Goal: Task Accomplishment & Management: Use online tool/utility

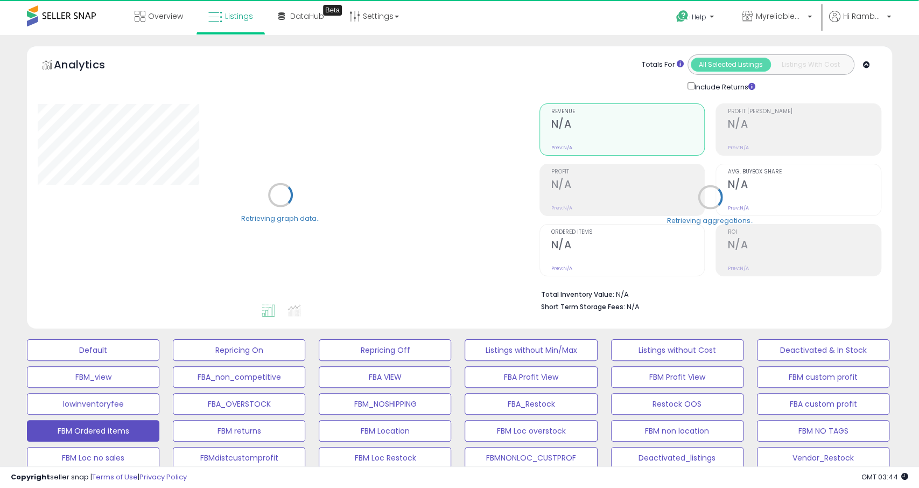
select select "**"
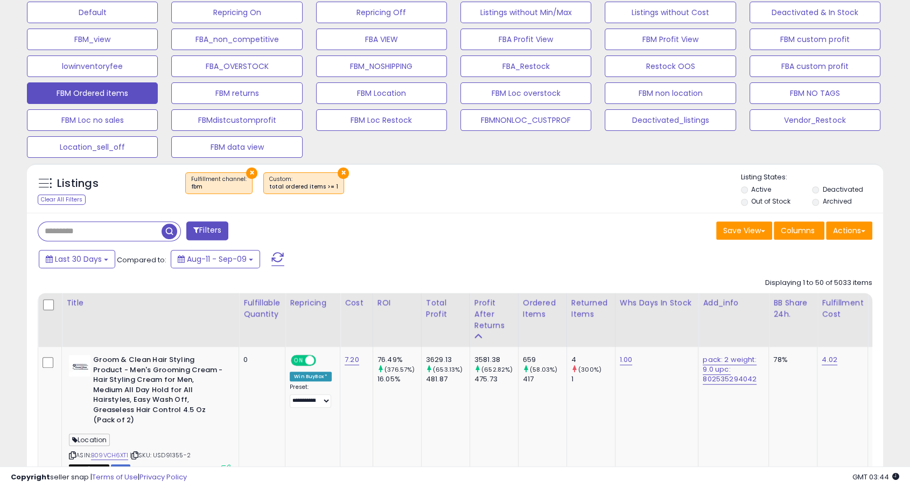
scroll to position [221, 495]
click at [98, 232] on input "text" at bounding box center [140, 231] width 205 height 19
type input "*****"
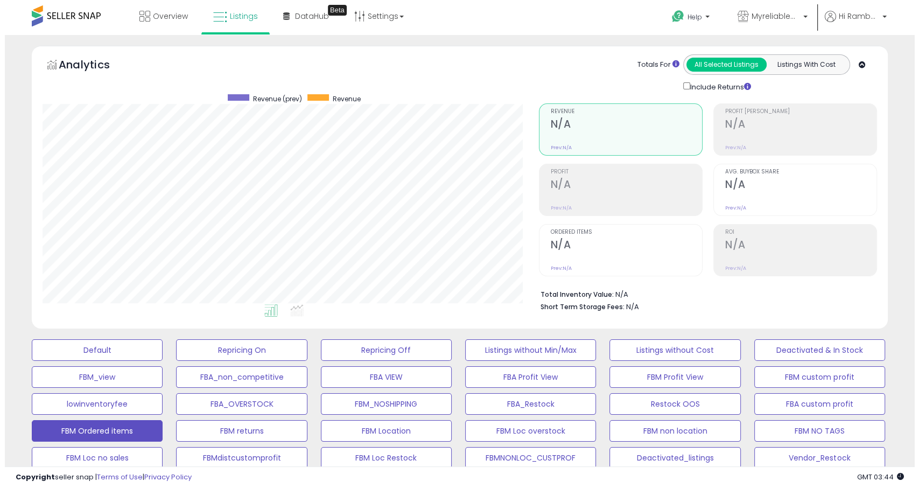
scroll to position [289, 0]
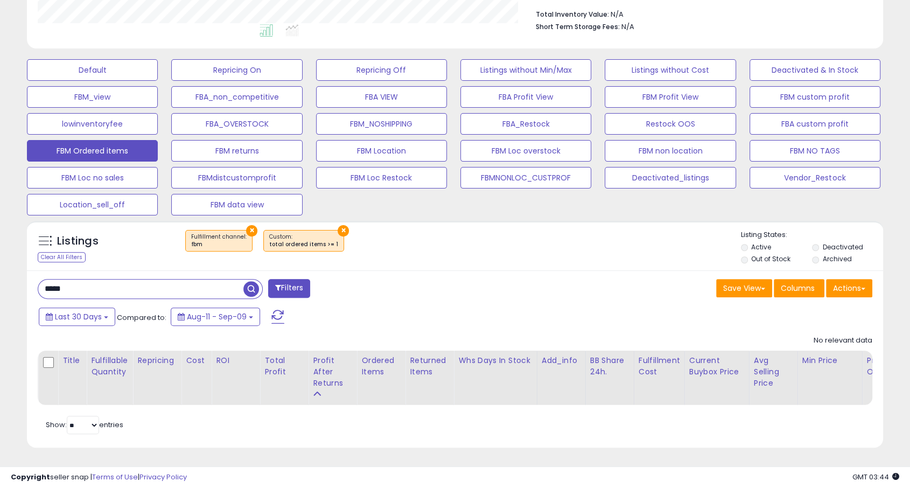
click at [253, 281] on span "button" at bounding box center [251, 289] width 16 height 16
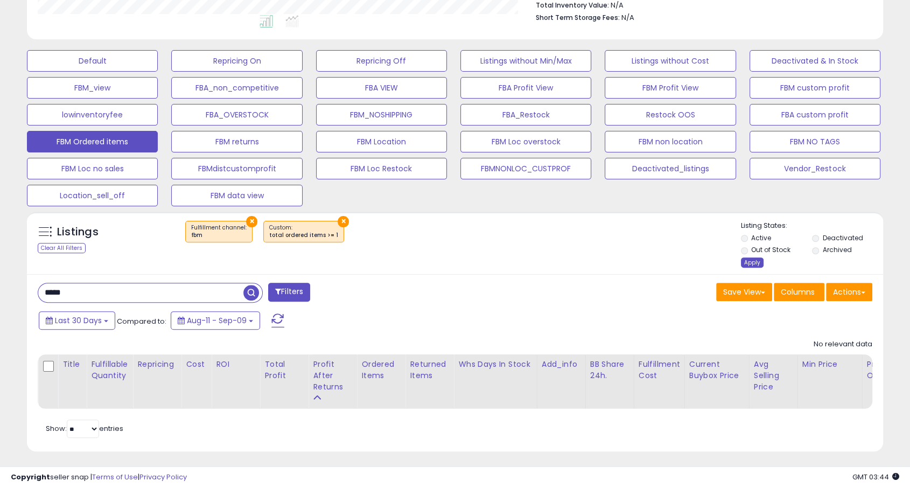
click at [757, 262] on div "Apply" at bounding box center [752, 262] width 23 height 10
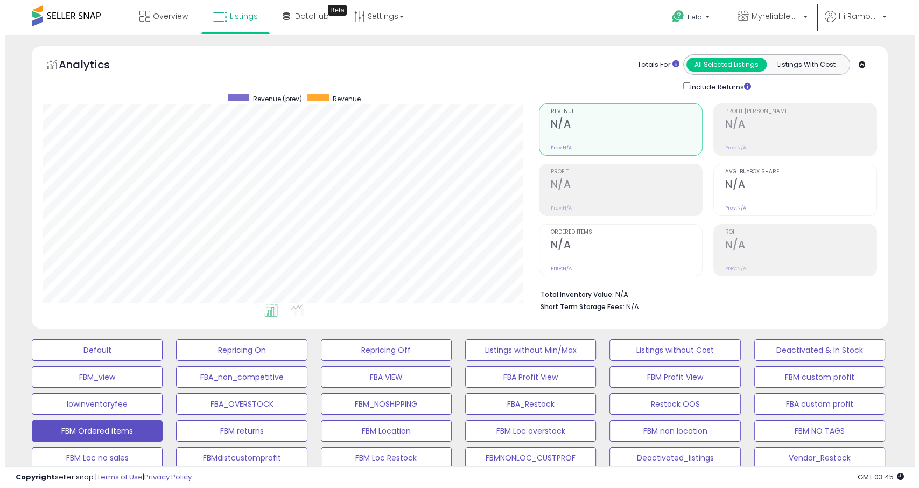
scroll to position [289, 0]
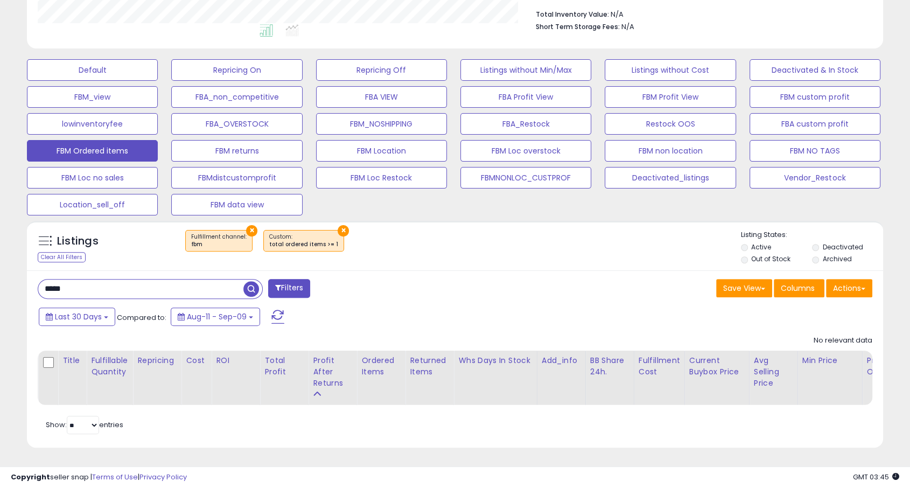
click at [337, 225] on button "×" at bounding box center [342, 230] width 11 height 11
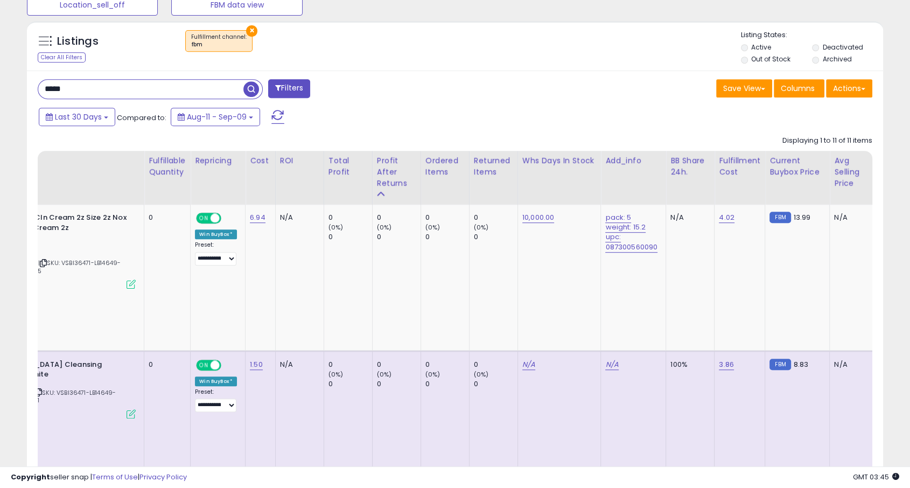
scroll to position [0, 107]
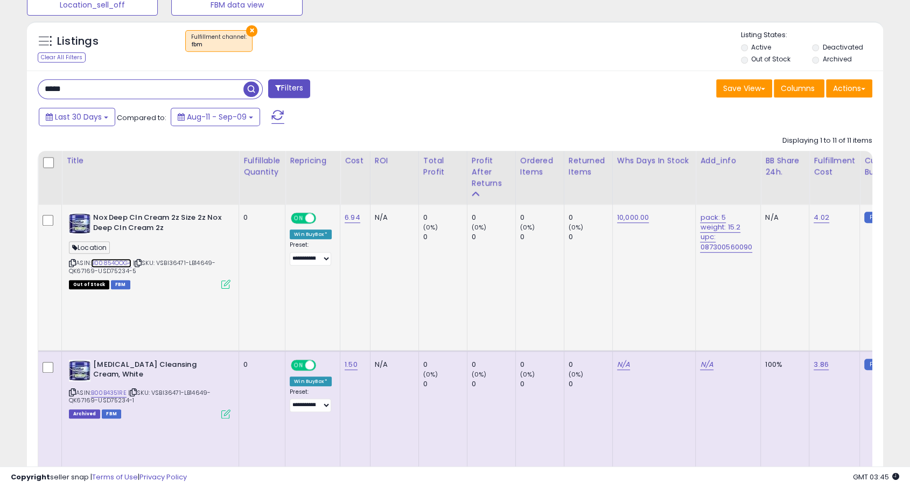
click at [130, 263] on link "B00854OOG4" at bounding box center [111, 262] width 40 height 9
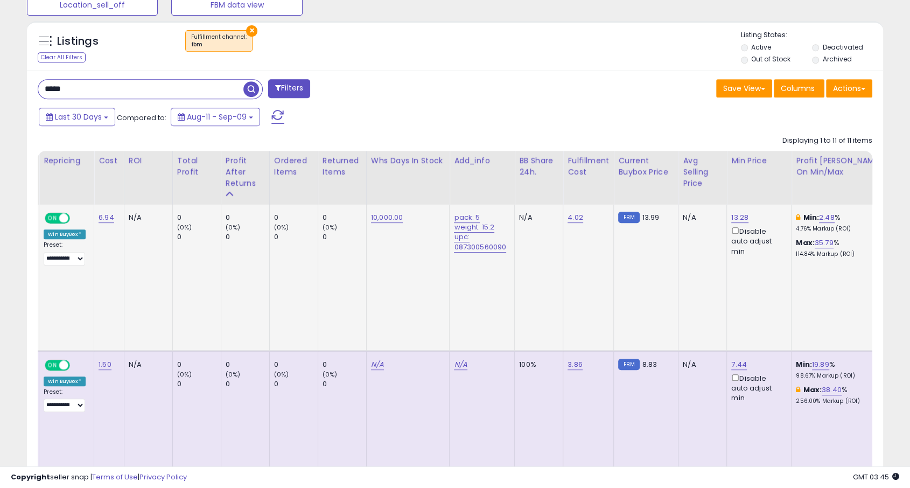
scroll to position [0, 252]
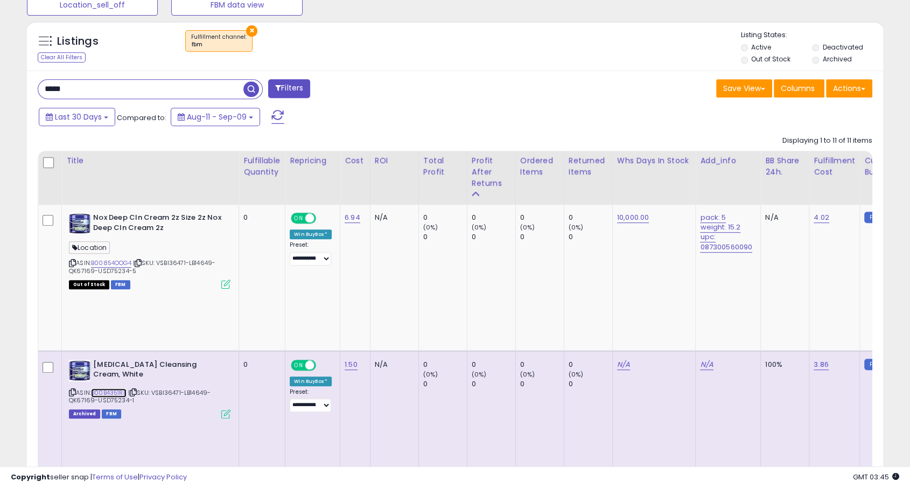
click at [113, 388] on link "B00B4351RE" at bounding box center [109, 392] width 36 height 9
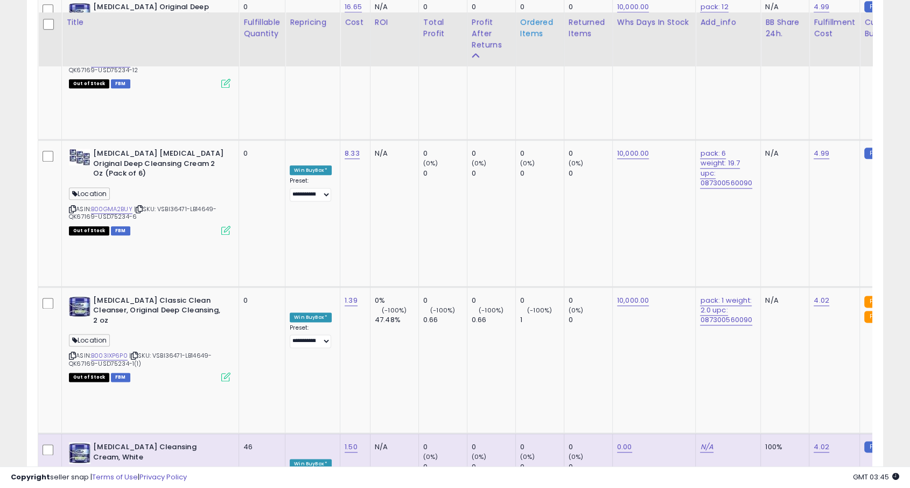
scroll to position [1290, 0]
